Goal: Task Accomplishment & Management: Complete application form

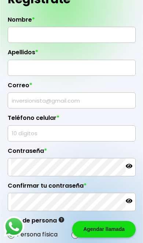
click at [23, 35] on input "text" at bounding box center [71, 34] width 121 height 15
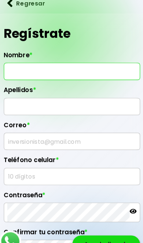
scroll to position [10, 0]
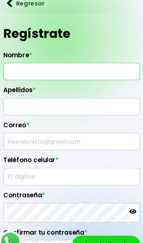
type input "DANN"
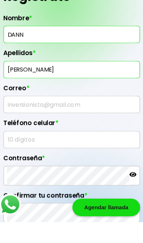
type input "[PERSON_NAME]"
click at [11, 125] on input "text" at bounding box center [71, 132] width 121 height 15
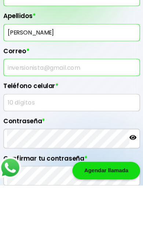
type input "Daniel1320_trejo@icloud.com"
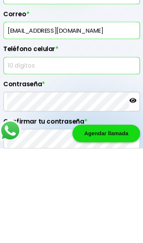
click at [11, 158] on input "text" at bounding box center [71, 165] width 121 height 15
type input "5648013118"
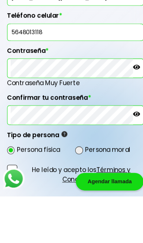
scroll to position [89, 0]
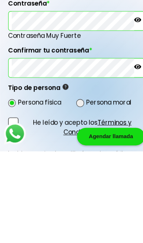
click at [105, 221] on div "Agendar llamada" at bounding box center [103, 229] width 63 height 17
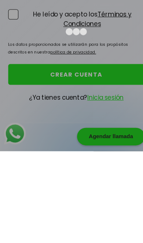
scroll to position [0, 0]
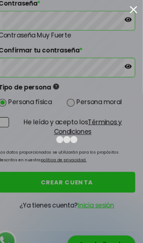
click at [126, 12] on div at bounding box center [71, 121] width 143 height 243
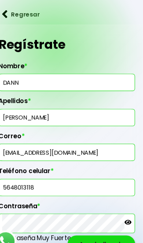
scroll to position [175, 0]
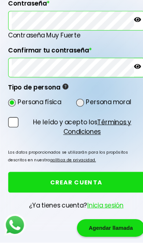
click at [12, 125] on span at bounding box center [13, 130] width 10 height 10
click at [20, 145] on input "He leído y acepto los Términos y Condiciones" at bounding box center [20, 145] width 0 height 0
click at [78, 108] on span at bounding box center [75, 111] width 7 height 7
click at [83, 109] on input "radio" at bounding box center [85, 111] width 5 height 5
radio input "true"
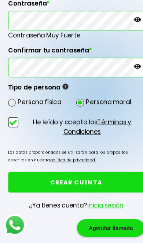
click at [19, 109] on input "radio" at bounding box center [21, 111] width 5 height 5
radio input "true"
click at [12, 108] on span at bounding box center [11, 111] width 7 height 7
click at [19, 109] on input "radio" at bounding box center [21, 111] width 5 height 5
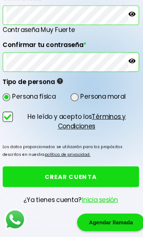
scroll to position [182, 0]
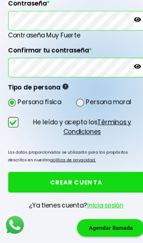
click at [102, 177] on button "CREAR CUENTA" at bounding box center [72, 186] width 128 height 19
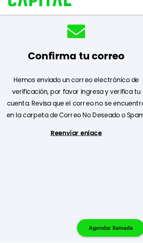
scroll to position [30, 0]
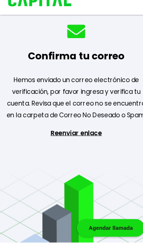
click at [83, 135] on p "Reenviar enlace" at bounding box center [72, 170] width 60 height 70
click at [85, 135] on p "Reenviar enlace" at bounding box center [72, 170] width 60 height 70
click at [81, 135] on p "Reenviar enlace" at bounding box center [72, 170] width 60 height 70
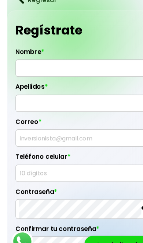
scroll to position [10, 0]
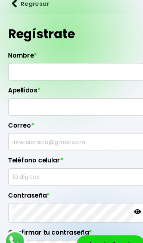
click at [33, 73] on input "text" at bounding box center [71, 67] width 121 height 15
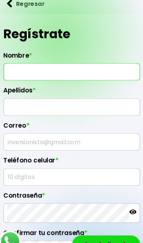
scroll to position [13, 0]
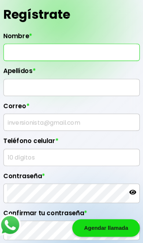
type input "DANN"
type input "daniel1320_trejo@icloud.com"
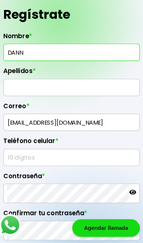
type input "5648013118"
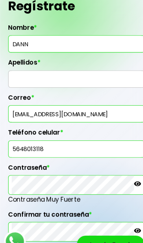
scroll to position [36, 0]
click at [19, 82] on input "text" at bounding box center [71, 74] width 121 height 15
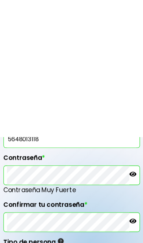
scroll to position [182, 0]
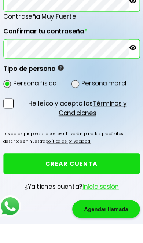
type input "[PERSON_NAME]"
click at [8, 125] on span at bounding box center [13, 130] width 10 height 10
click at [20, 145] on input "He leído y acepto los Términos y Condiciones" at bounding box center [20, 145] width 0 height 0
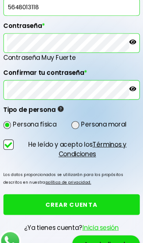
click at [10, 141] on span at bounding box center [13, 136] width 10 height 10
click at [20, 151] on input "He leído y acepto los Términos y Condiciones" at bounding box center [20, 151] width 0 height 0
click at [111, 196] on button "CREAR CUENTA" at bounding box center [72, 192] width 128 height 19
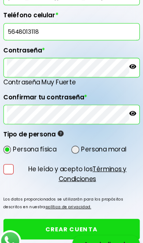
click at [8, 162] on label "He leído y acepto los Términos y Condiciones" at bounding box center [72, 163] width 128 height 18
click at [20, 174] on input "He leído y acepto los Términos y Condiciones" at bounding box center [20, 174] width 0 height 0
click at [8, 173] on label "He leído y acepto los Términos y Condiciones" at bounding box center [72, 163] width 128 height 18
click at [20, 174] on input "He leído y acepto los Términos y Condiciones" at bounding box center [20, 174] width 0 height 0
click at [8, 164] on span at bounding box center [13, 159] width 10 height 10
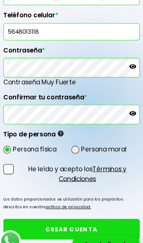
click at [20, 174] on input "He leído y acepto los Términos y Condiciones" at bounding box center [20, 174] width 0 height 0
click at [94, 219] on button "CREAR CUENTA" at bounding box center [72, 215] width 128 height 19
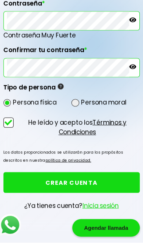
click at [40, 177] on button "CREAR CUENTA" at bounding box center [72, 186] width 128 height 19
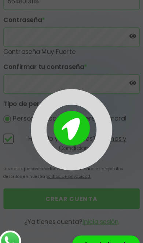
scroll to position [182, 0]
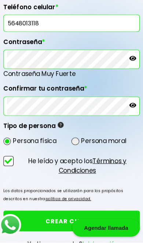
click at [74, 145] on span at bounding box center [75, 148] width 7 height 7
click at [83, 146] on input "radio" at bounding box center [85, 148] width 5 height 5
radio input "true"
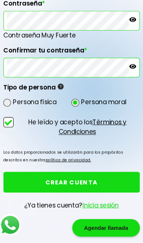
click at [39, 177] on button "CREAR CUENTA" at bounding box center [72, 186] width 128 height 19
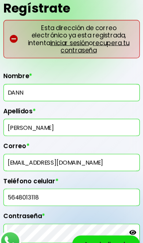
scroll to position [34, 0]
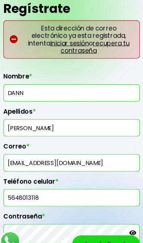
click at [43, 161] on input "daniel1320_trejo@icloud.com" at bounding box center [71, 152] width 121 height 15
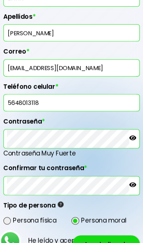
scroll to position [123, 0]
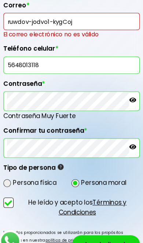
click at [19, 16] on input "ruwdov-jodvo1-kygCoj" at bounding box center [71, 19] width 121 height 15
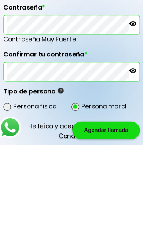
scroll to position [84, 0]
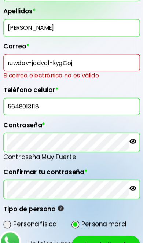
click at [71, 63] on input "ruwdov-jodvo1-kygCoj" at bounding box center [71, 58] width 121 height 15
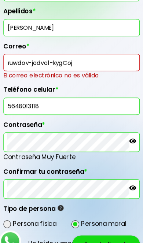
click at [29, 56] on input "ruwdov-jodvo1-kygCoj" at bounding box center [71, 58] width 121 height 15
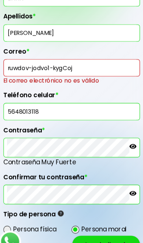
type input "EvT-CWg-o8P-3Sg"
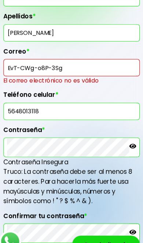
click at [98, 238] on div "Agendar llamada" at bounding box center [103, 229] width 63 height 17
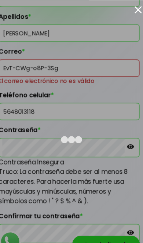
scroll to position [0, 0]
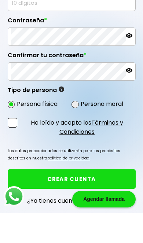
scroll to position [173, 0]
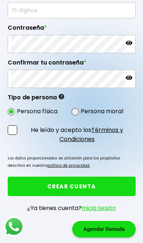
click at [91, 211] on link "Inicia sesión" at bounding box center [99, 208] width 34 height 8
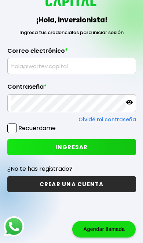
click at [24, 58] on input "text" at bounding box center [72, 65] width 122 height 15
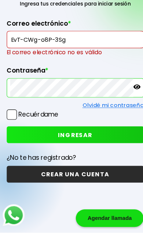
click at [131, 103] on icon at bounding box center [129, 106] width 7 height 7
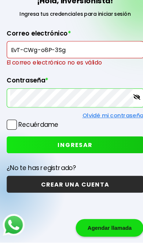
click at [64, 54] on input "EvT-CWg-o8P-3Sg" at bounding box center [72, 61] width 122 height 15
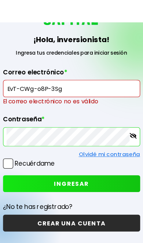
scroll to position [45, 0]
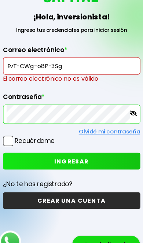
click at [61, 69] on input "EvT-CWg-o8P-3Sg" at bounding box center [72, 61] width 122 height 15
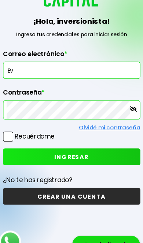
type input "E"
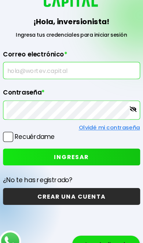
type input "[EMAIL_ADDRESS][DOMAIN_NAME]"
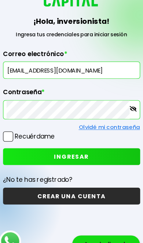
click at [28, 155] on button "INGRESAR" at bounding box center [71, 147] width 129 height 16
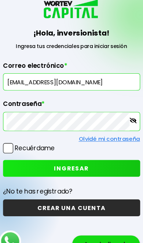
click at [7, 144] on span at bounding box center [12, 140] width 10 height 10
click at [57, 136] on input "Recuérdame" at bounding box center [57, 136] width 0 height 0
click at [8, 144] on span at bounding box center [12, 140] width 10 height 10
click at [57, 136] on input "Recuérdame" at bounding box center [57, 136] width 0 height 0
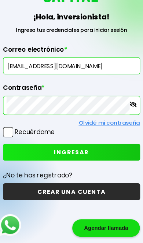
scroll to position [67, 0]
click at [19, 187] on button "CREAR UNA CUENTA" at bounding box center [71, 195] width 129 height 16
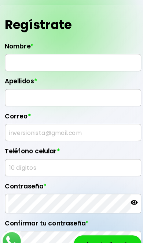
click at [17, 52] on input "text" at bounding box center [71, 58] width 121 height 15
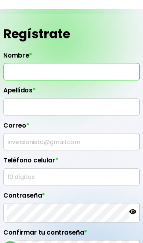
scroll to position [10, 0]
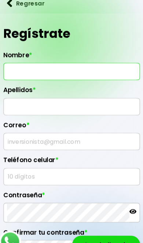
type input "DANN"
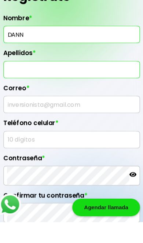
type input "F"
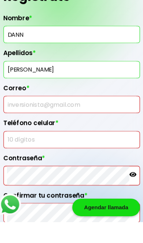
type input "[PERSON_NAME]"
click at [12, 125] on input "text" at bounding box center [71, 132] width 121 height 15
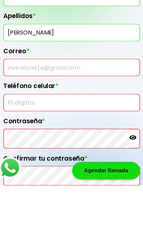
scroll to position [64, 0]
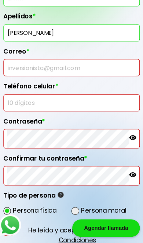
type input "ruwdov-jodvo1-kygCoj"
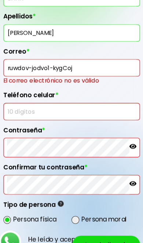
click at [11, 97] on input "text" at bounding box center [71, 104] width 121 height 15
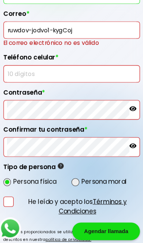
type input "5648013118"
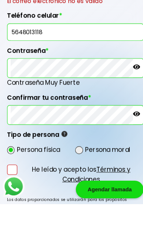
scroll to position [154, 0]
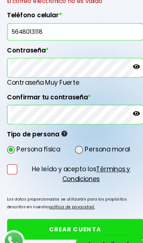
click at [8, 164] on span at bounding box center [13, 159] width 10 height 10
click at [20, 174] on input "He leído y acepto los Términos y Condiciones" at bounding box center [20, 174] width 0 height 0
click at [38, 222] on button "CREAR CUENTA" at bounding box center [72, 215] width 128 height 19
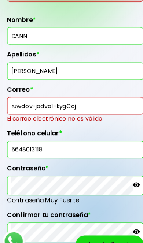
scroll to position [73, 0]
click at [30, 107] on input "ruwdov-jodvo1-kygCoj" at bounding box center [71, 99] width 121 height 15
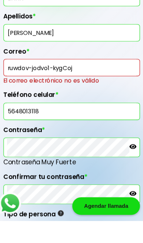
scroll to position [94, 0]
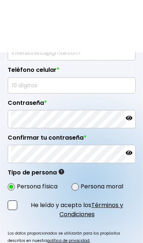
scroll to position [91, 0]
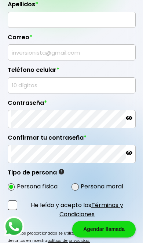
click at [26, 49] on input "text" at bounding box center [71, 52] width 121 height 15
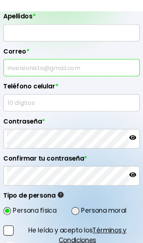
scroll to position [80, 0]
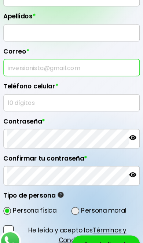
click at [29, 62] on input "text" at bounding box center [71, 63] width 121 height 15
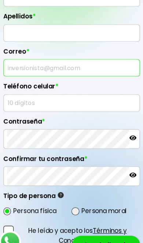
paste input "[EMAIL_ADDRESS][DOMAIN_NAME]"
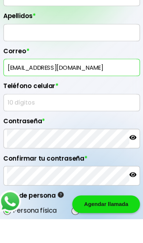
scroll to position [0, 0]
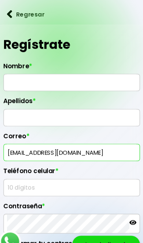
type input "[EMAIL_ADDRESS][DOMAIN_NAME]"
click at [16, 71] on input "text" at bounding box center [71, 77] width 121 height 15
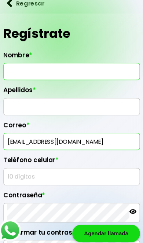
type input "DANN"
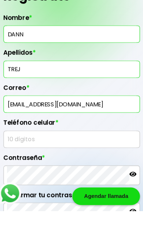
type input "[PERSON_NAME]"
click at [17, 168] on input "text" at bounding box center [71, 175] width 121 height 15
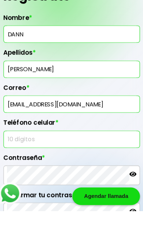
scroll to position [15, 0]
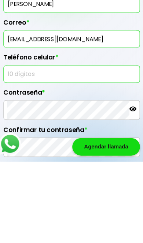
type input "5648013118"
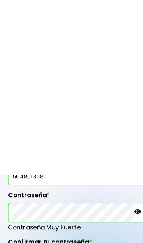
scroll to position [182, 0]
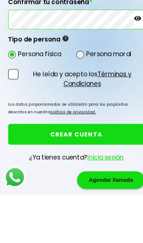
click at [10, 125] on span at bounding box center [13, 130] width 10 height 10
click at [20, 145] on input "He leído y acepto los Términos y Condiciones" at bounding box center [20, 145] width 0 height 0
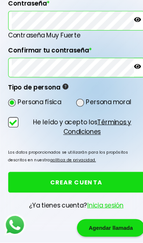
click at [32, 177] on button "CREAR CUENTA" at bounding box center [72, 186] width 128 height 19
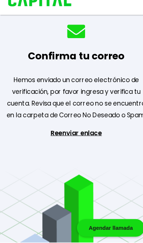
scroll to position [30, 0]
click at [47, 135] on p "Reenviar enlace" at bounding box center [72, 170] width 60 height 70
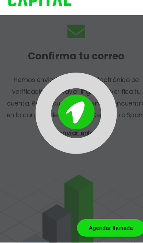
click at [62, 118] on img at bounding box center [72, 120] width 34 height 33
